Goal: Task Accomplishment & Management: Manage account settings

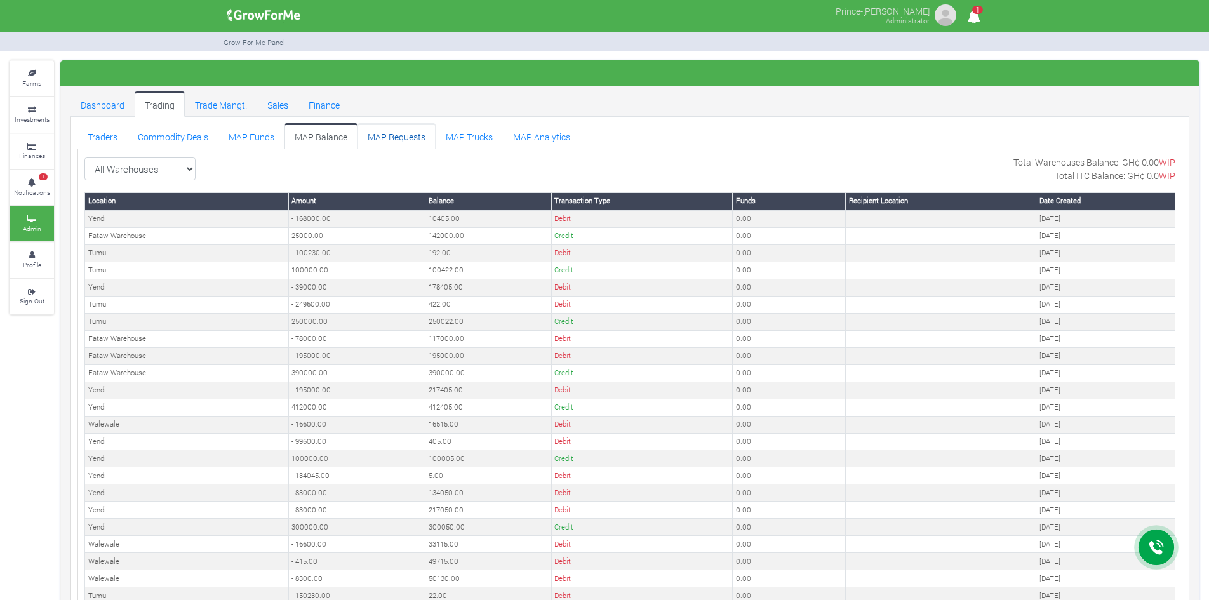
click at [387, 133] on link "MAP Requests" at bounding box center [396, 135] width 78 height 25
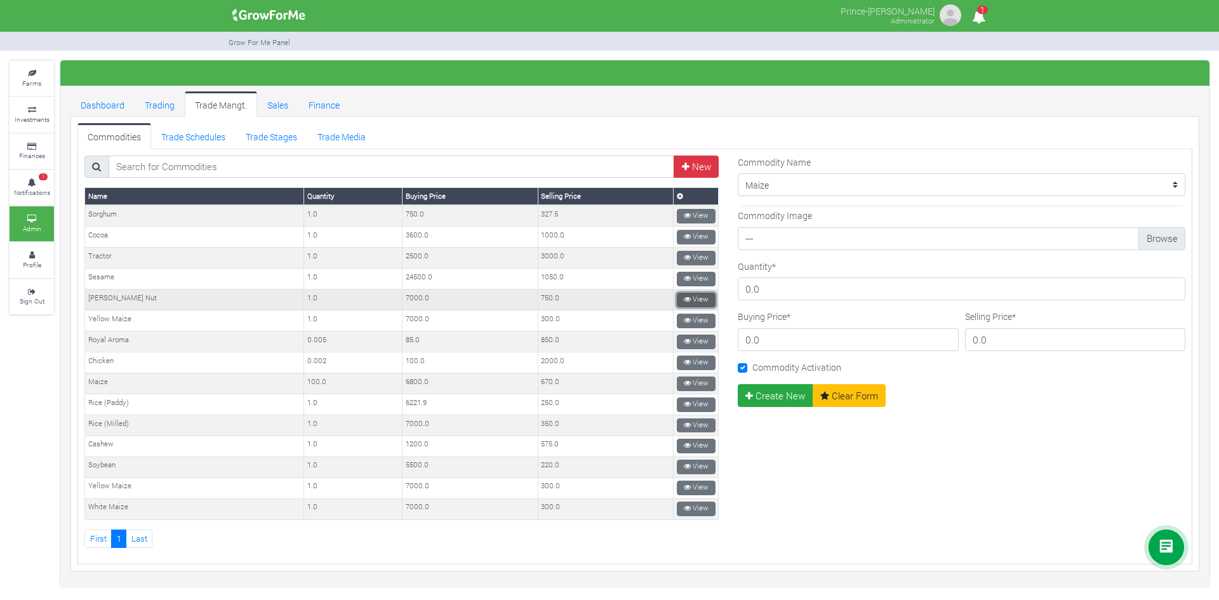
click at [696, 296] on link "View" at bounding box center [696, 300] width 39 height 15
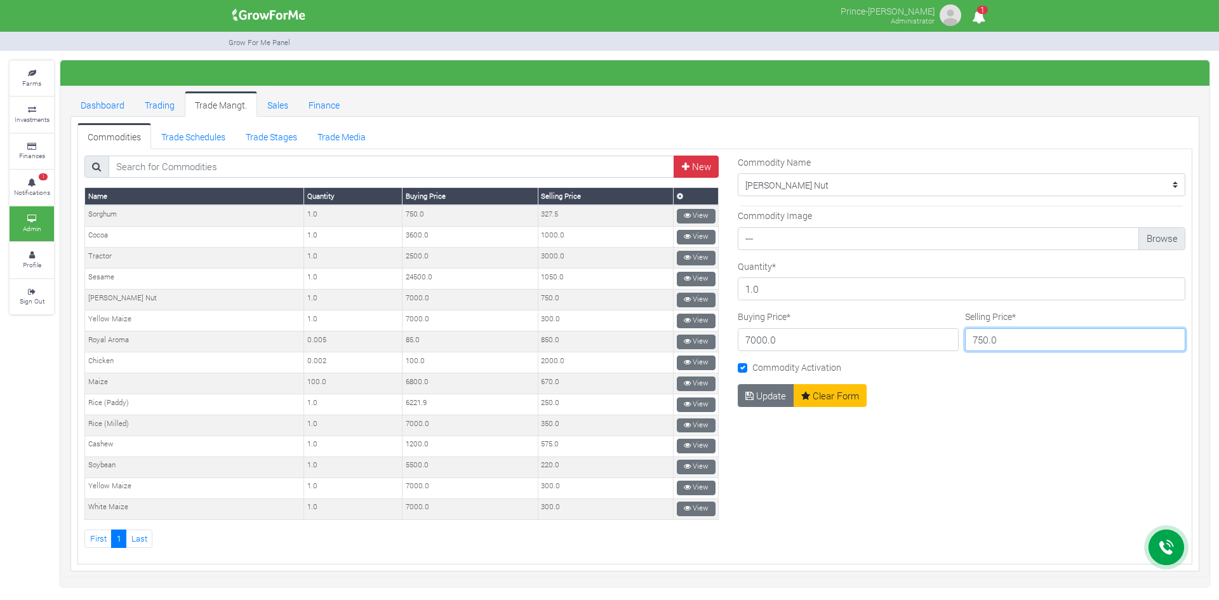
click at [1001, 342] on input "750.0" at bounding box center [1075, 339] width 221 height 23
type input "475"
click at [759, 392] on button "Update" at bounding box center [766, 395] width 57 height 23
